Goal: Navigation & Orientation: Find specific page/section

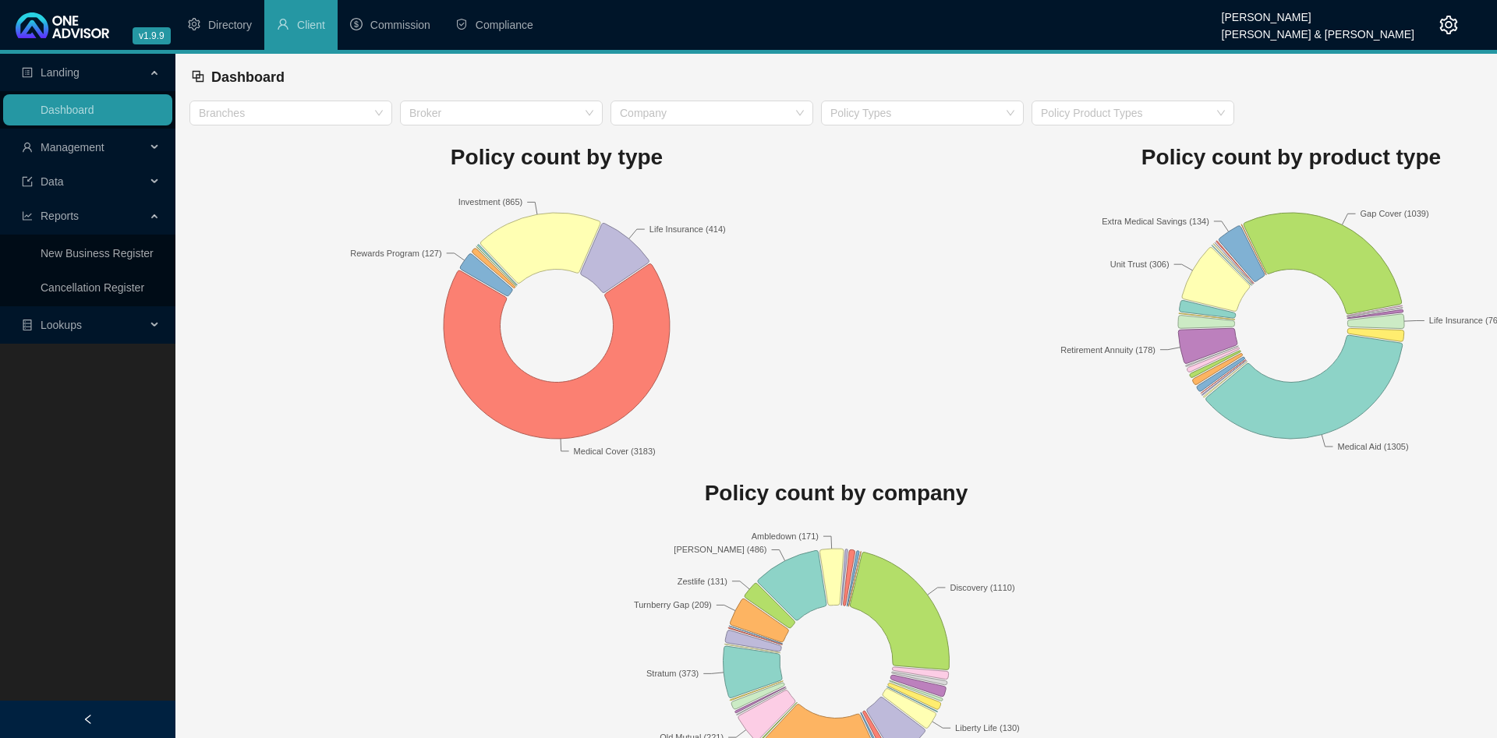
click at [102, 144] on span "Management" at bounding box center [73, 147] width 64 height 12
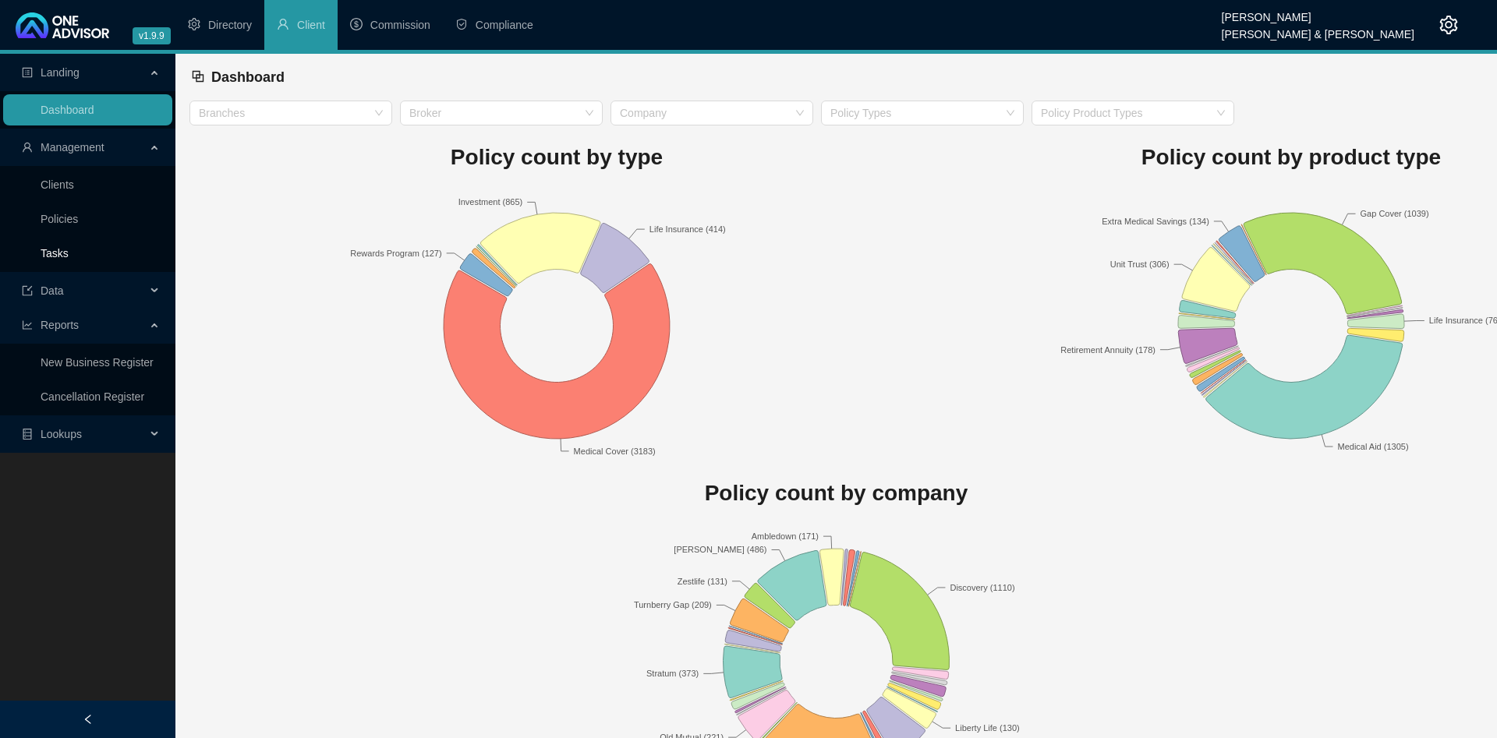
click at [69, 249] on link "Tasks" at bounding box center [55, 253] width 28 height 12
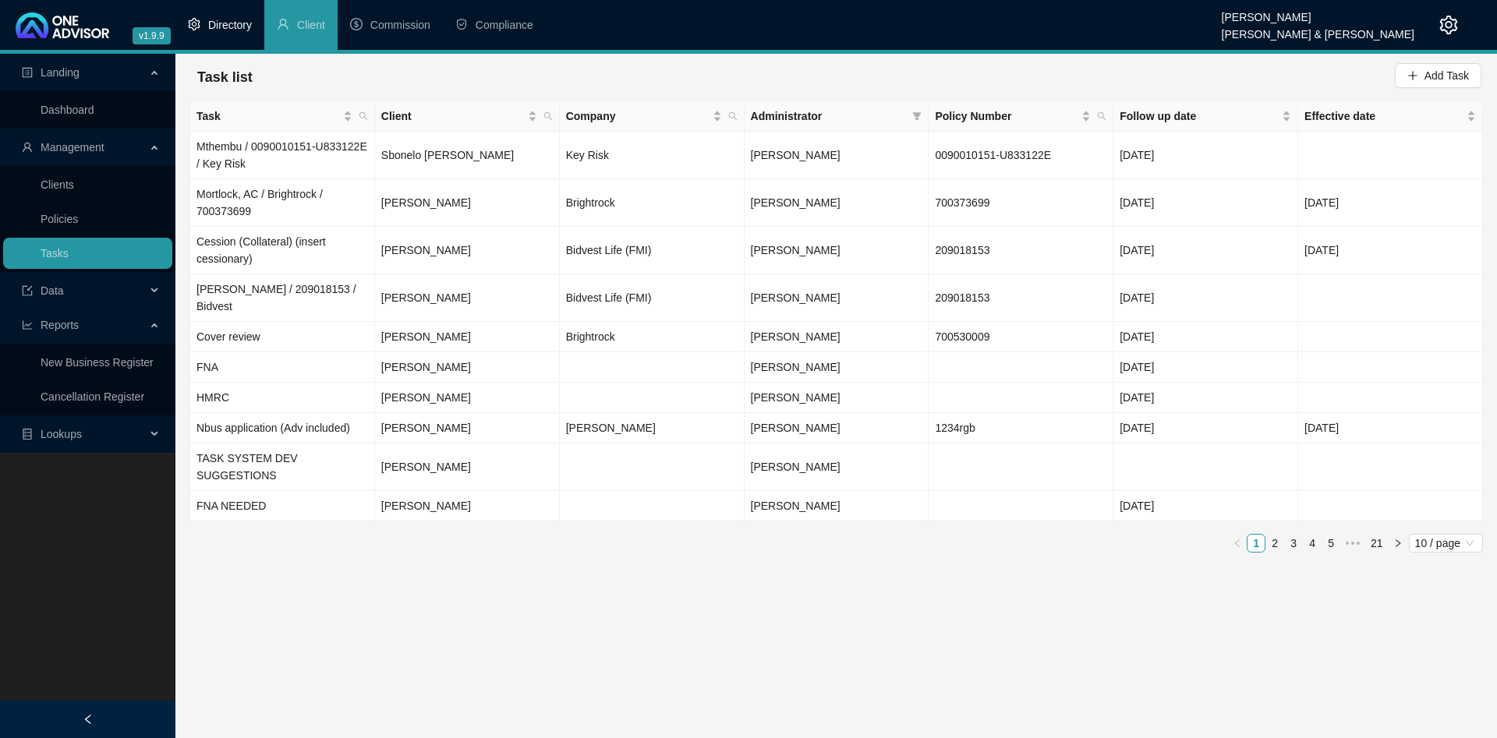
click at [241, 15] on li "Directory" at bounding box center [219, 25] width 89 height 50
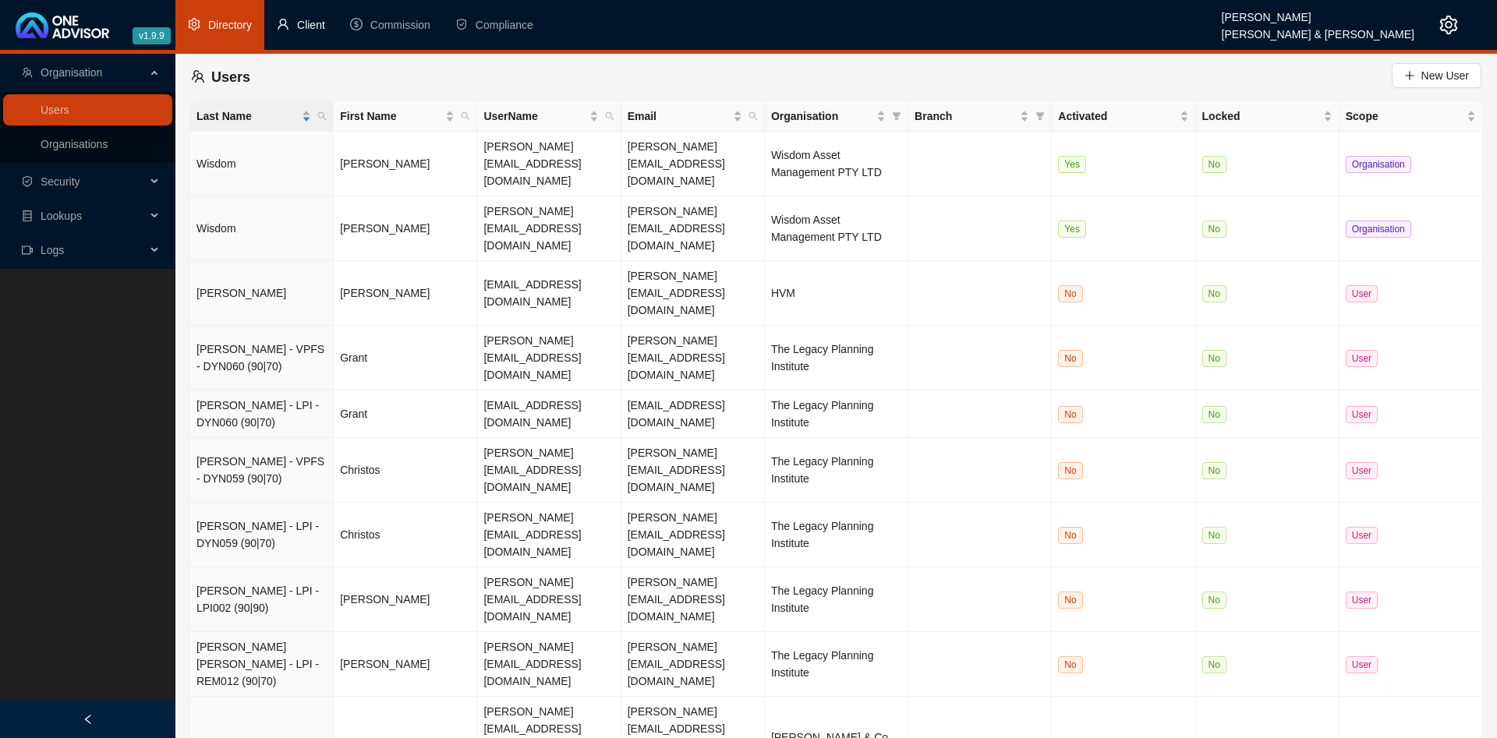
click at [323, 26] on span "Client" at bounding box center [311, 25] width 28 height 12
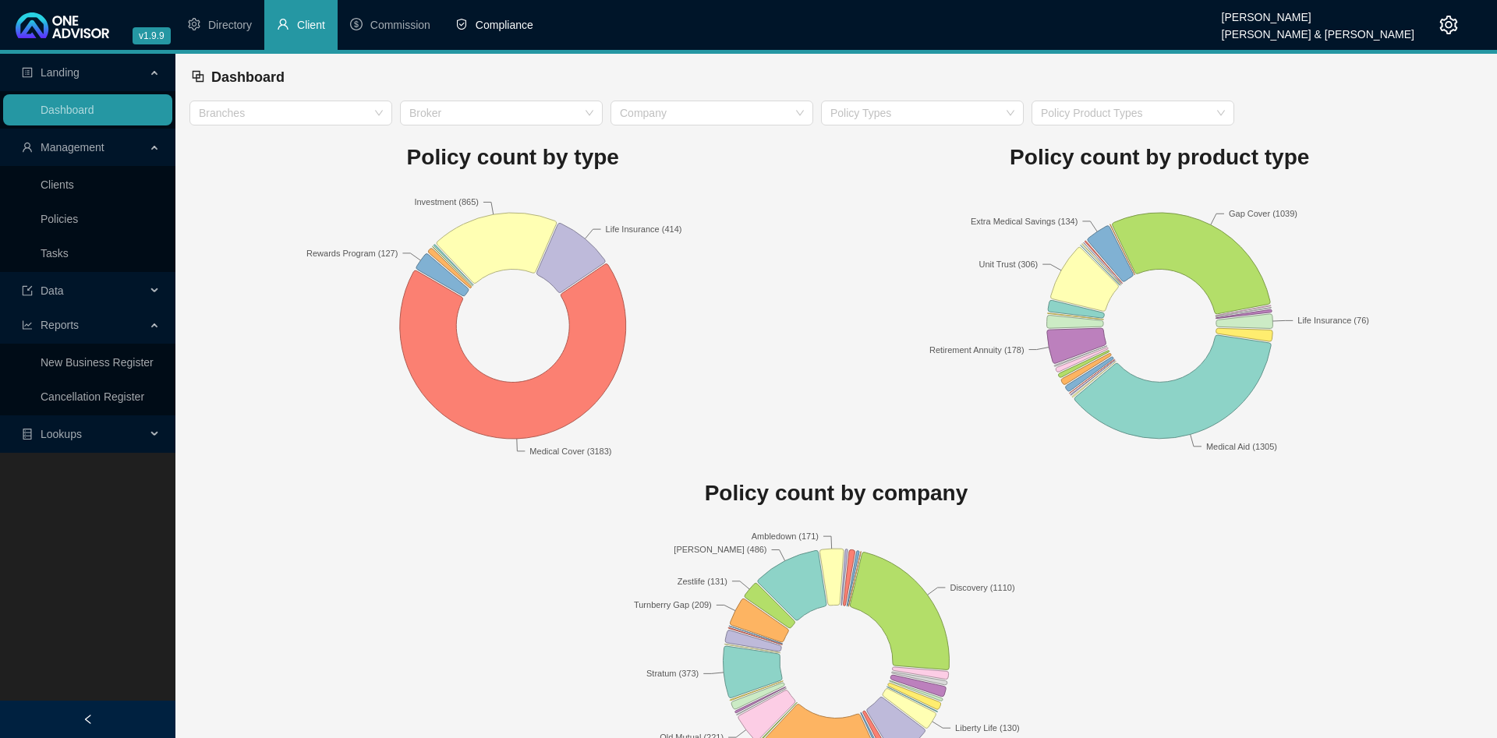
click at [504, 14] on li "Compliance" at bounding box center [494, 25] width 103 height 50
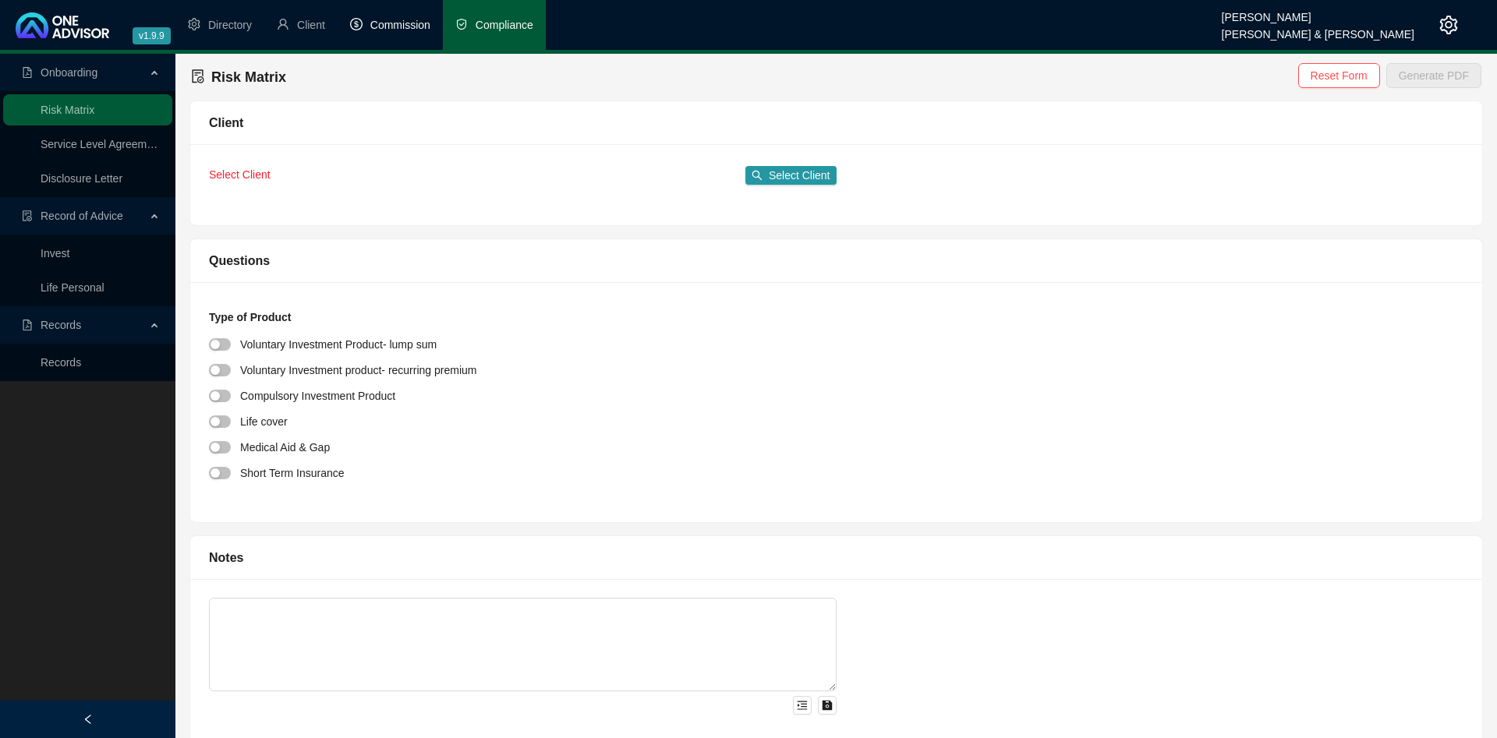
click at [394, 27] on span "Commission" at bounding box center [400, 25] width 60 height 12
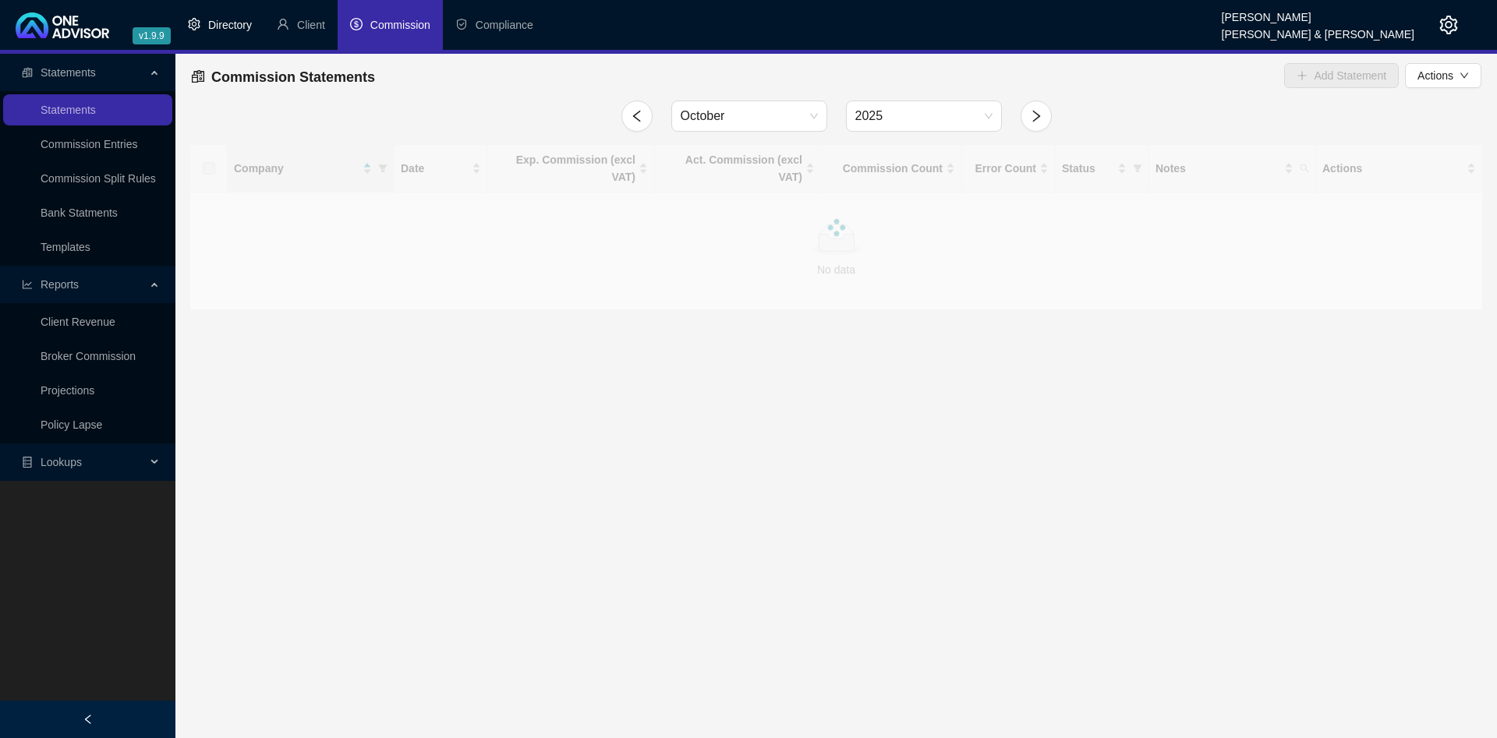
click at [219, 27] on span "Directory" at bounding box center [230, 25] width 44 height 12
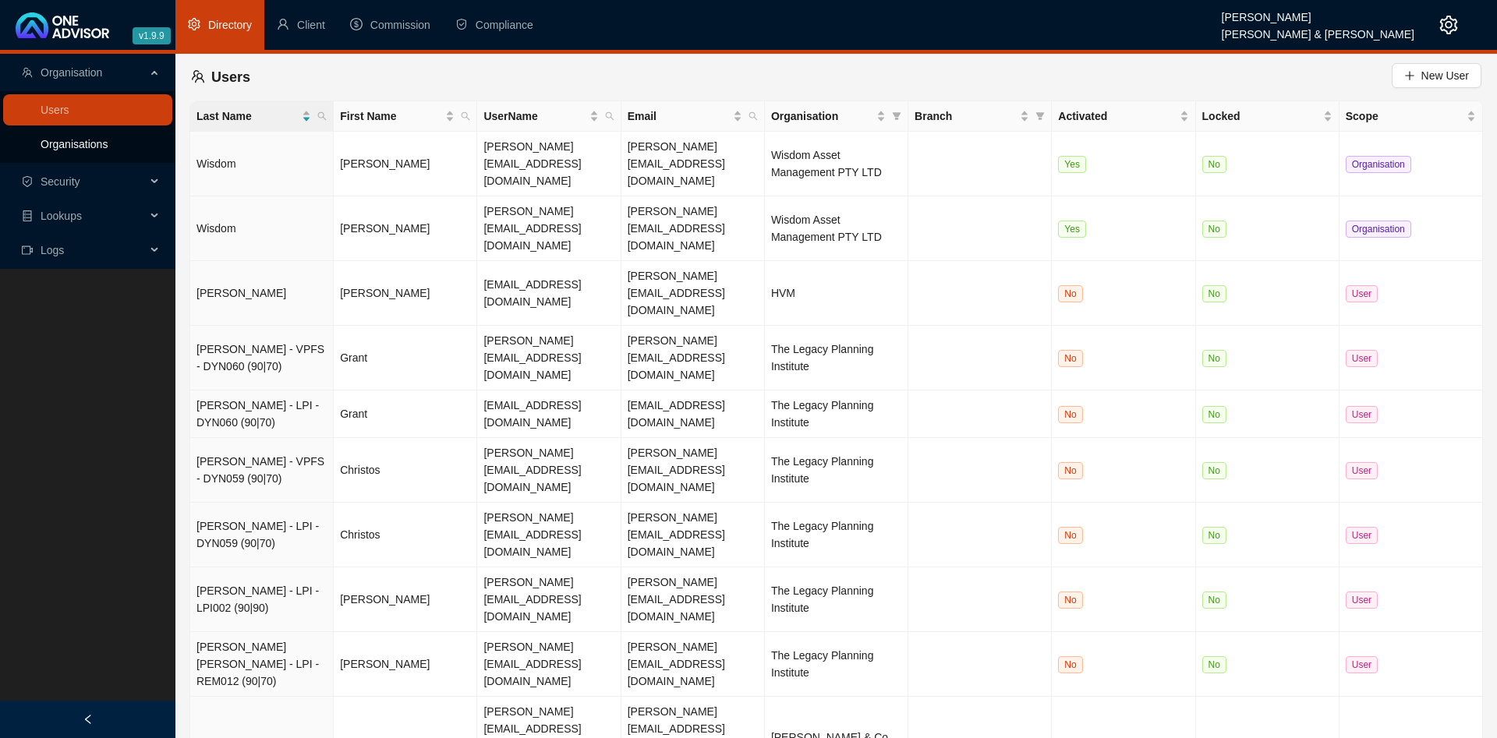
click at [78, 144] on link "Organisations" at bounding box center [74, 144] width 67 height 12
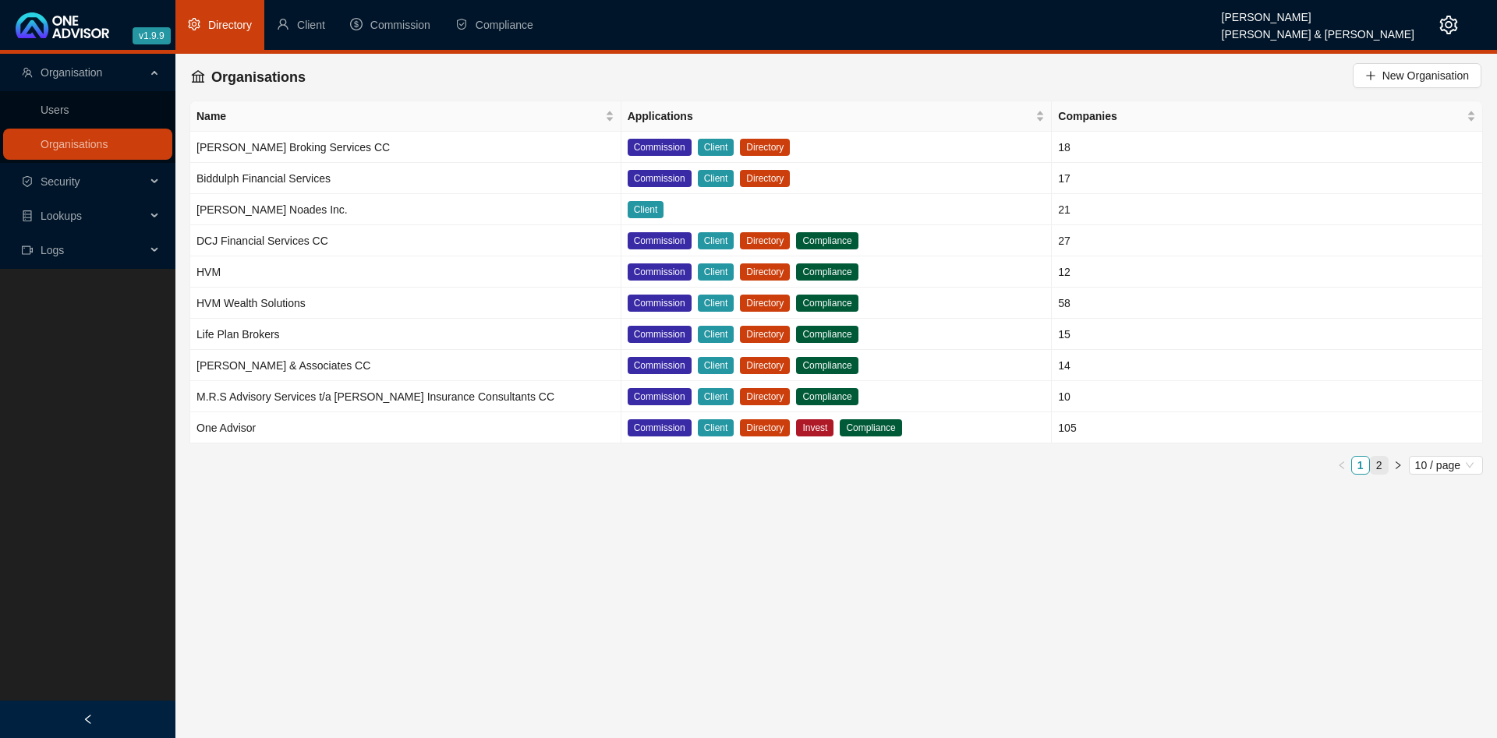
click at [1382, 464] on link "2" at bounding box center [1378, 465] width 17 height 17
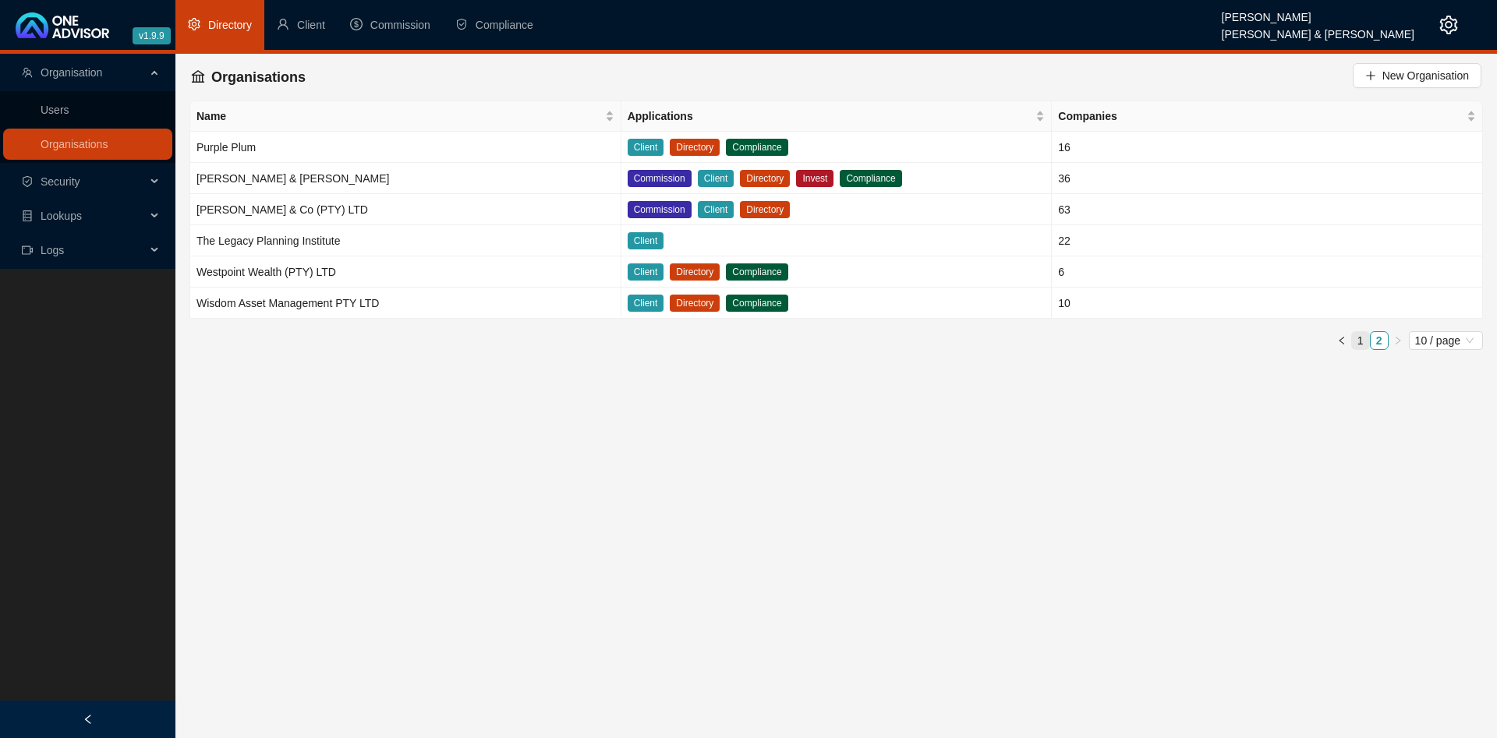
click at [1362, 341] on link "1" at bounding box center [1360, 340] width 17 height 17
